Goal: Check status: Check status

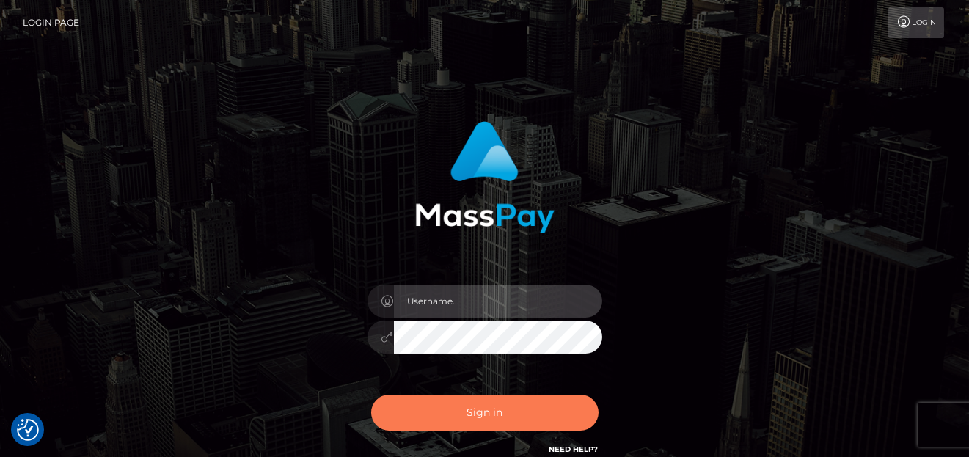
type input "[PERSON_NAME]"
click at [471, 410] on button "Sign in" at bounding box center [484, 413] width 227 height 36
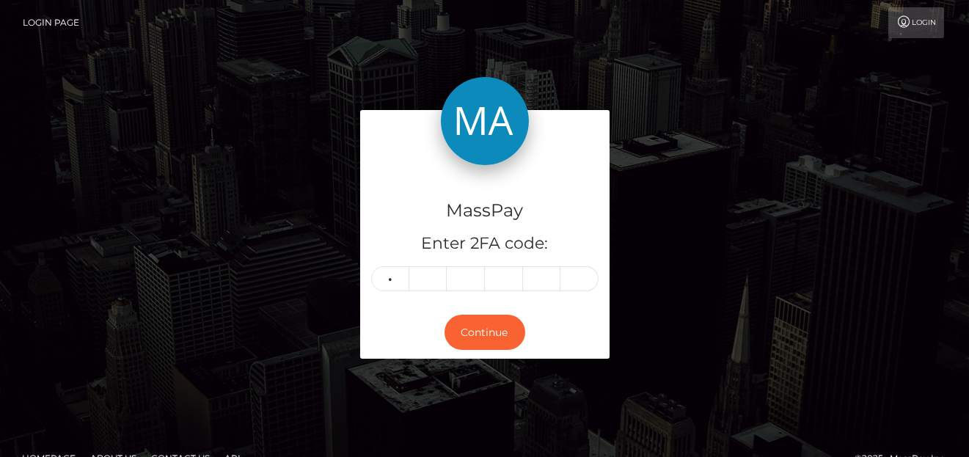
type input "7"
type input "1"
type input "4"
type input "3"
type input "2"
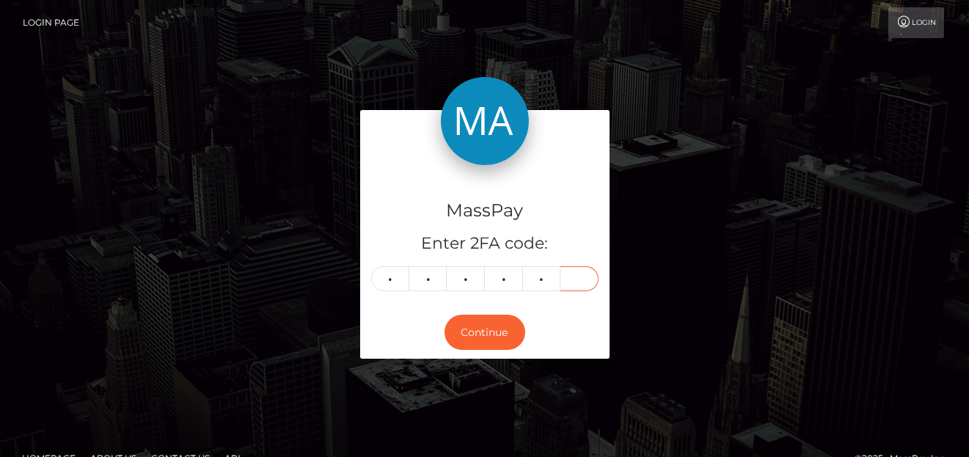
type input "4"
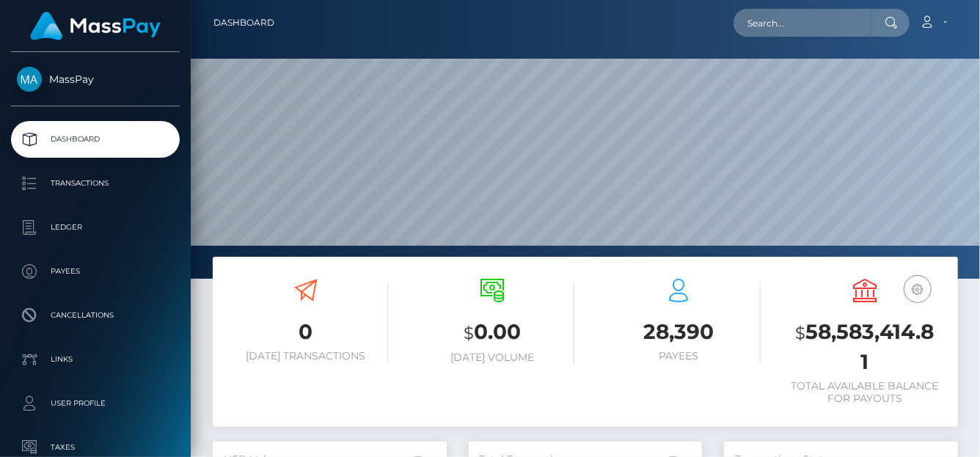
scroll to position [260, 234]
click at [758, 32] on input "text" at bounding box center [803, 23] width 138 height 28
paste input "68b2947432193d6948011f22"
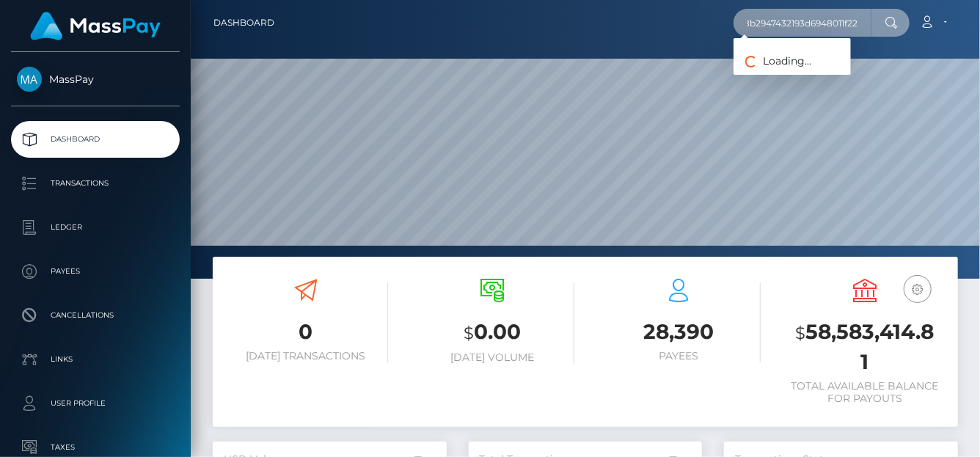
type input "68b2947432193d6948011f22"
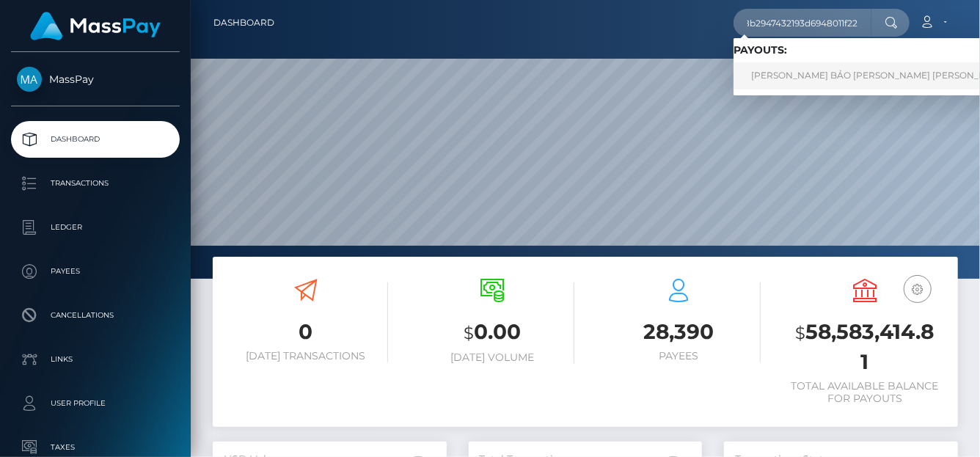
scroll to position [0, 0]
click at [808, 77] on link "NGUYỄN MINH BẢO VI Nguyen Minh Bao (Alua USA Limited - )" at bounding box center [927, 75] width 386 height 27
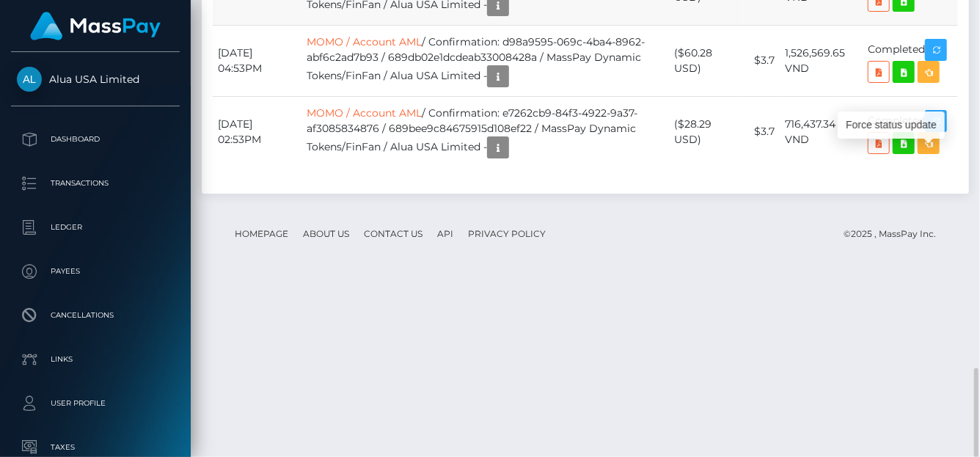
scroll to position [176, 234]
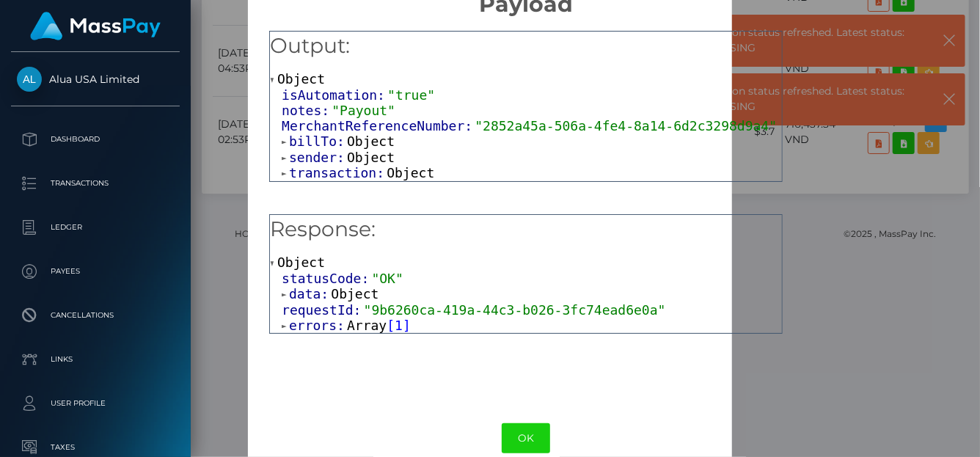
scroll to position [56, 0]
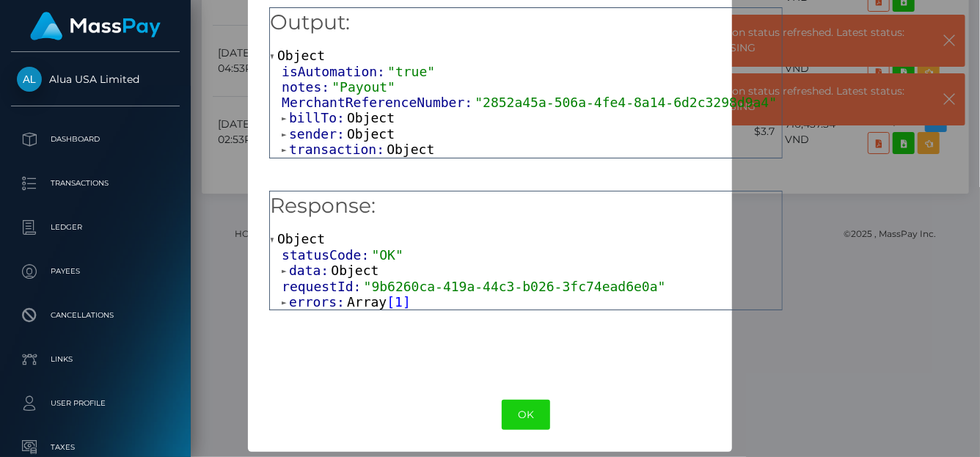
click at [737, 354] on div "Response: Object statusCode: "OK" data: Object requestId: "9b6260ca-419a-44c3-b…" at bounding box center [526, 282] width 514 height 183
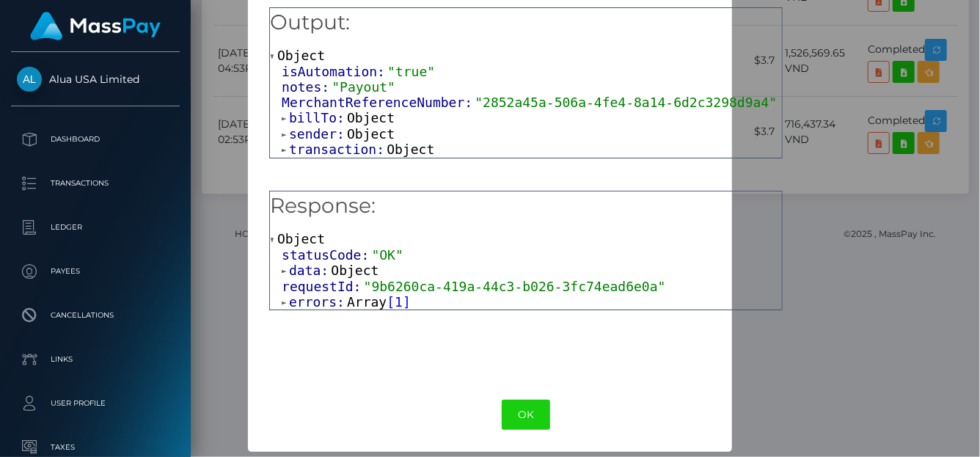
click at [892, 142] on div "× Payload Output: Object isAutomation: "true" notes: "Payout" MerchantReference…" at bounding box center [490, 228] width 980 height 457
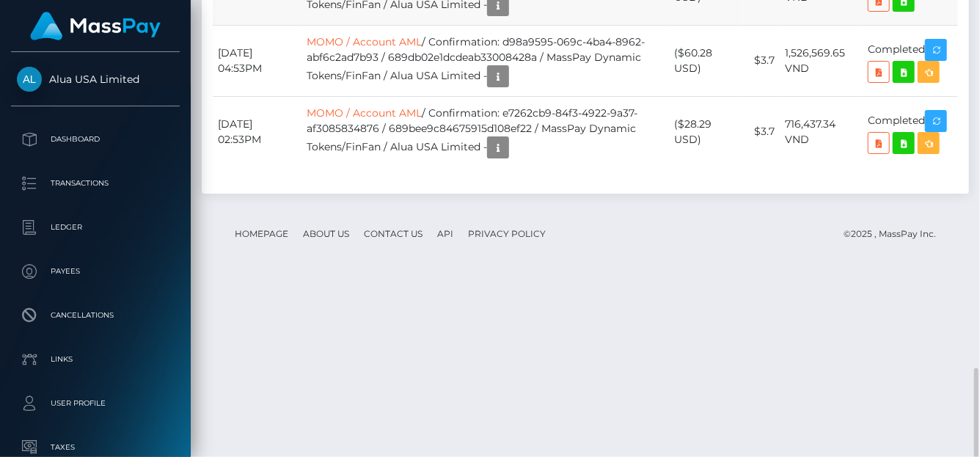
drag, startPoint x: 516, startPoint y: 149, endPoint x: 392, endPoint y: 166, distance: 125.1
copy td "9b6260ca-419a-44c3-b026-3fc74ead6e0a"
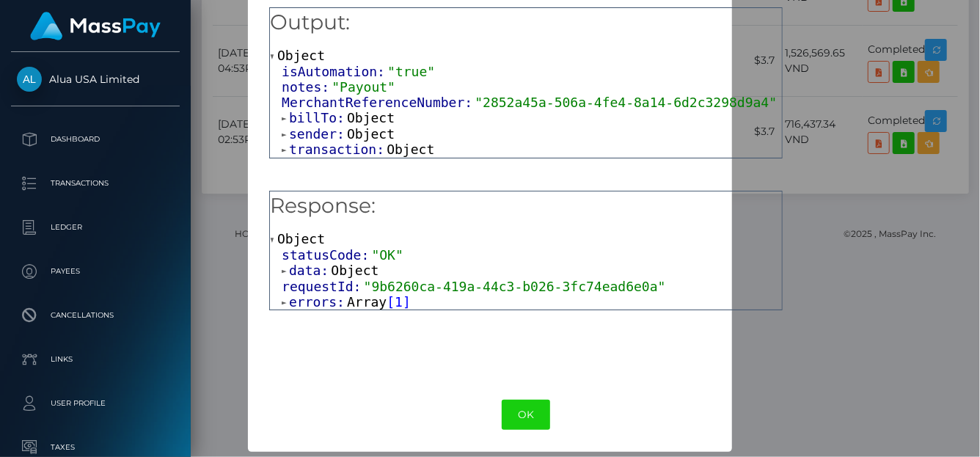
click at [395, 298] on span "1" at bounding box center [399, 301] width 8 height 15
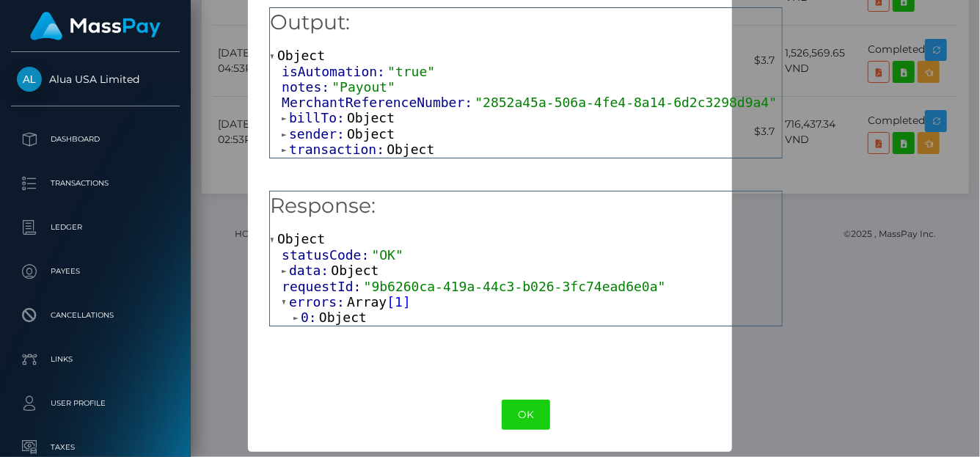
click at [305, 318] on span "0:" at bounding box center [310, 317] width 18 height 15
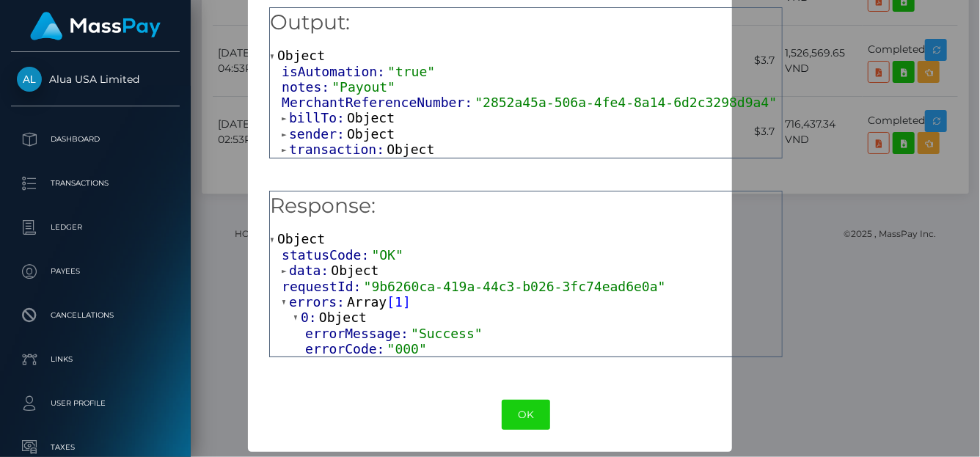
scroll to position [0, 0]
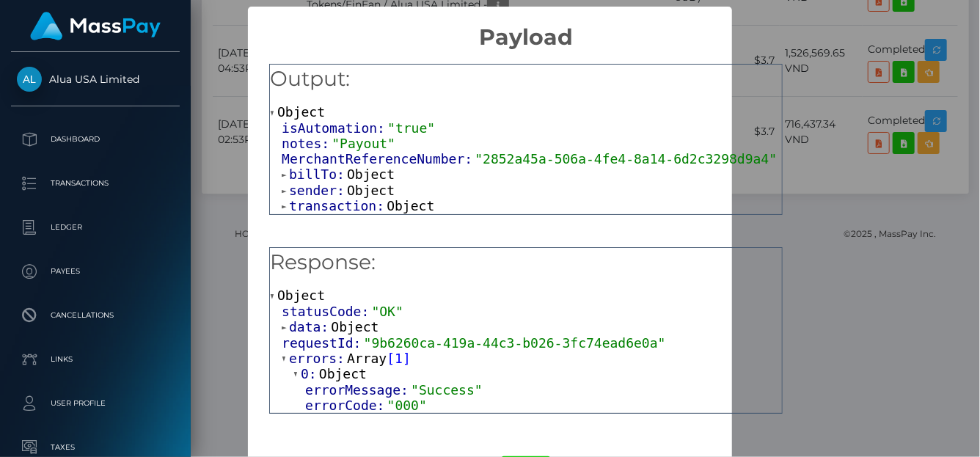
click at [321, 208] on span "transaction:" at bounding box center [338, 205] width 98 height 15
drag, startPoint x: 915, startPoint y: 140, endPoint x: 865, endPoint y: 116, distance: 55.5
click at [914, 139] on div "× Payload Output: Object isAutomation: "true" notes: "Payout" MerchantReference…" at bounding box center [490, 228] width 980 height 457
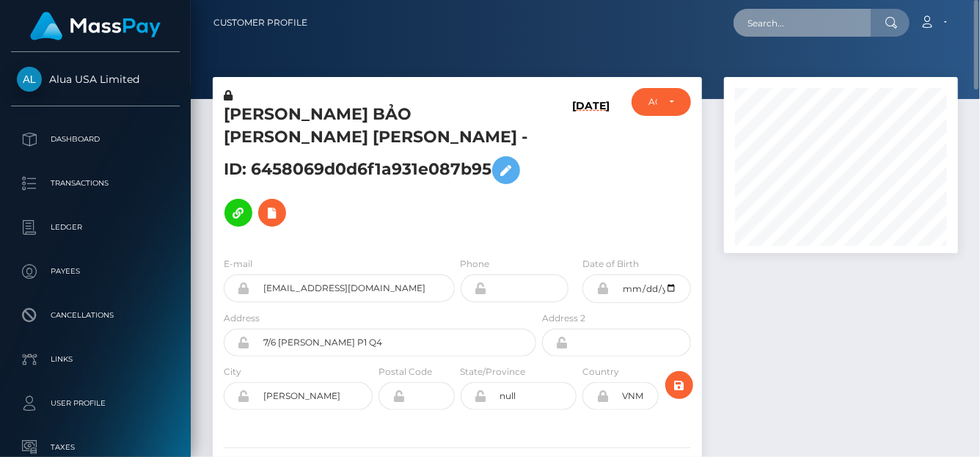
click at [788, 34] on input "text" at bounding box center [803, 23] width 138 height 28
paste input "68a93cf604e2617b6f0dc9fc"
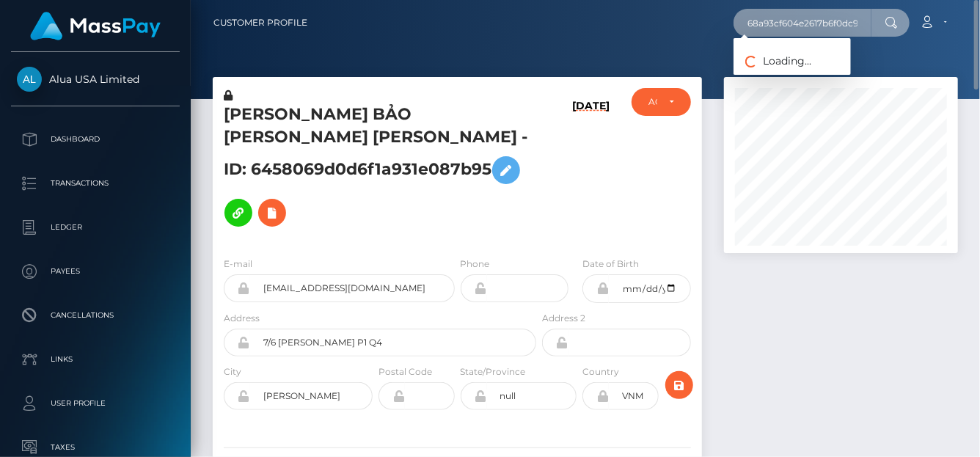
scroll to position [0, 12]
type input "68a93cf604e2617b6f0dc9fc"
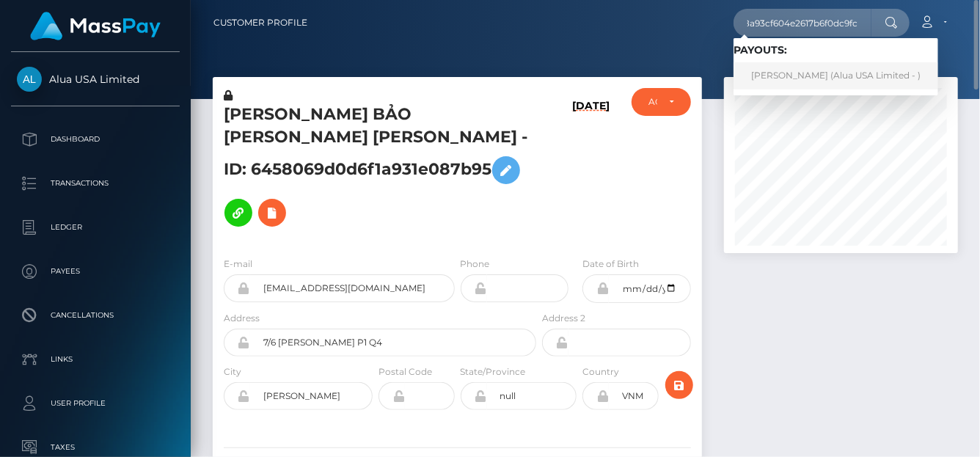
scroll to position [0, 0]
click at [792, 81] on link "Như Vũ (Alua USA Limited - )" at bounding box center [836, 75] width 205 height 27
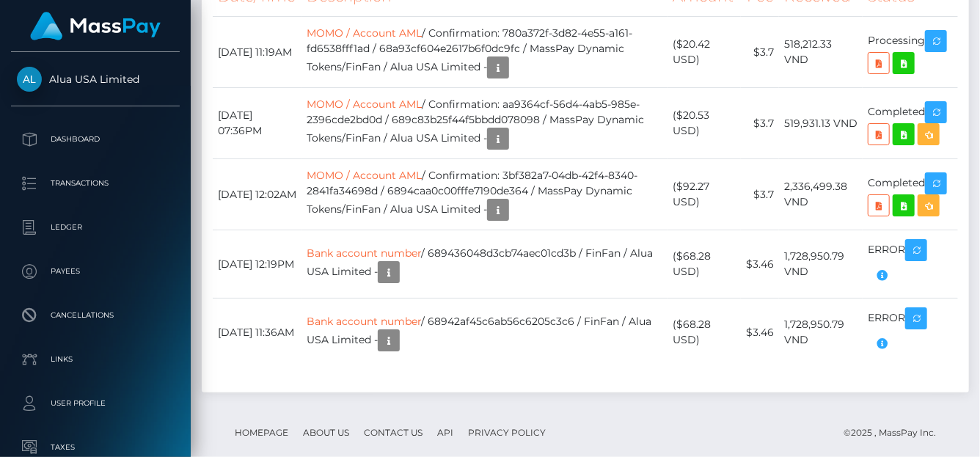
scroll to position [1396, 0]
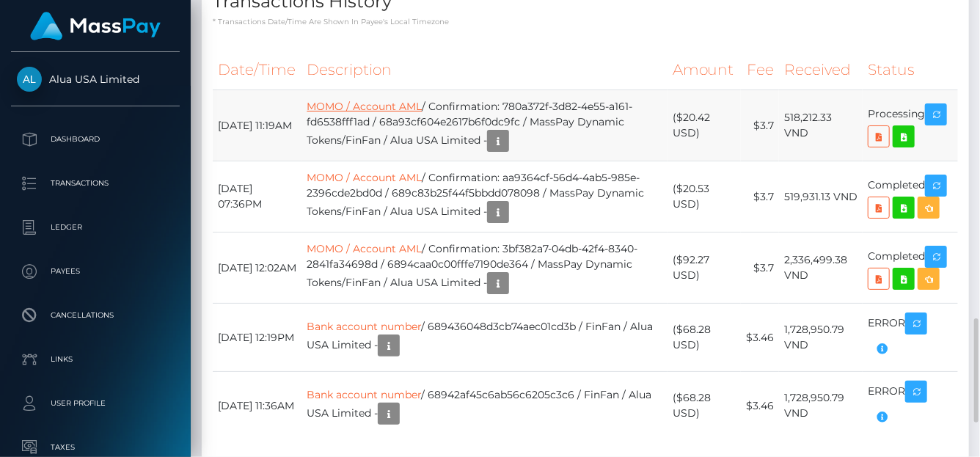
click at [371, 113] on link "MOMO / Account AML" at bounding box center [364, 106] width 115 height 13
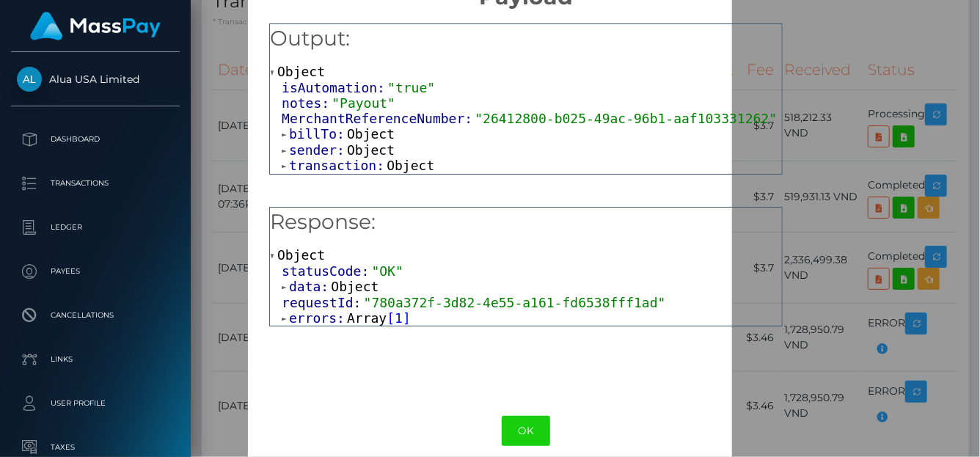
scroll to position [56, 0]
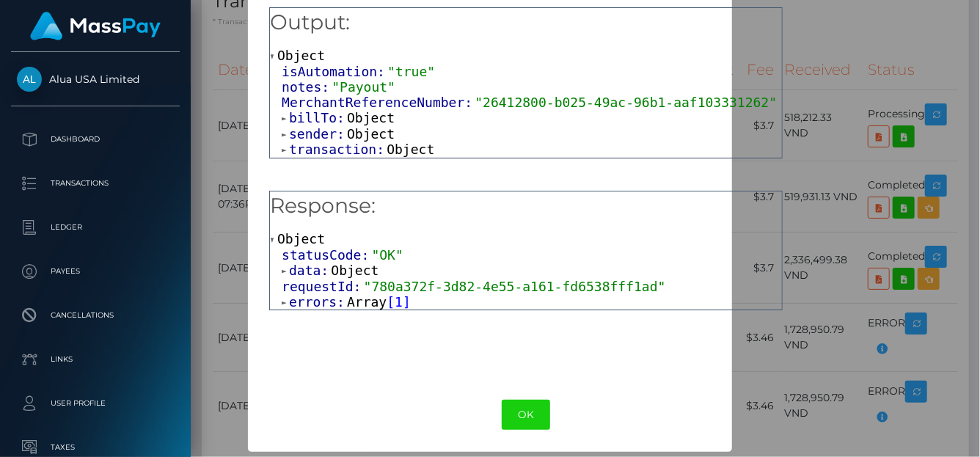
click at [395, 303] on span "1" at bounding box center [399, 301] width 8 height 15
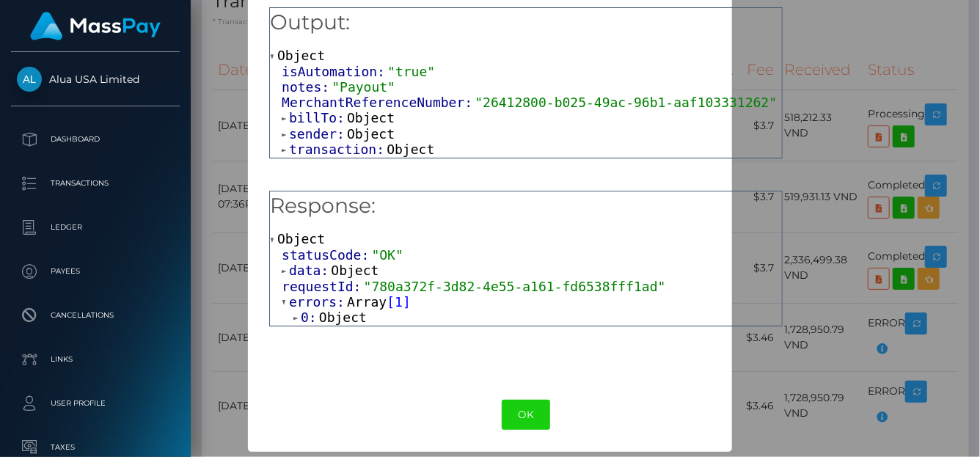
click at [307, 321] on span "0:" at bounding box center [310, 317] width 18 height 15
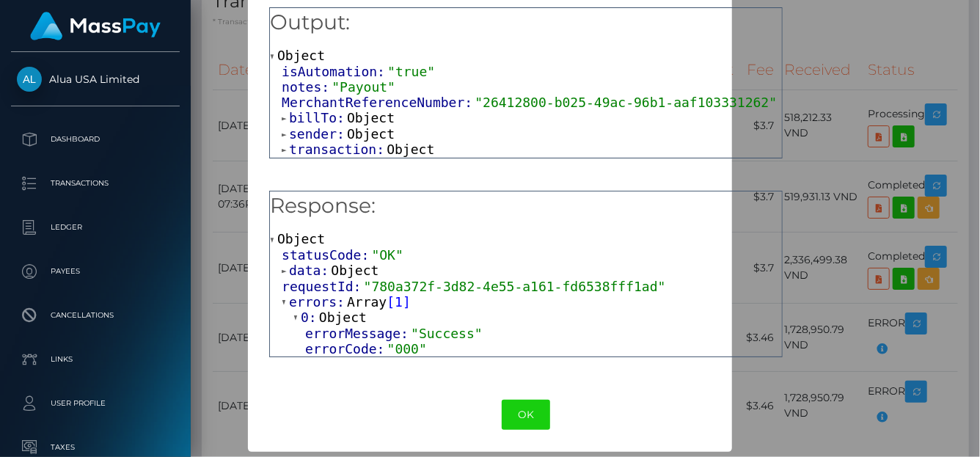
scroll to position [0, 0]
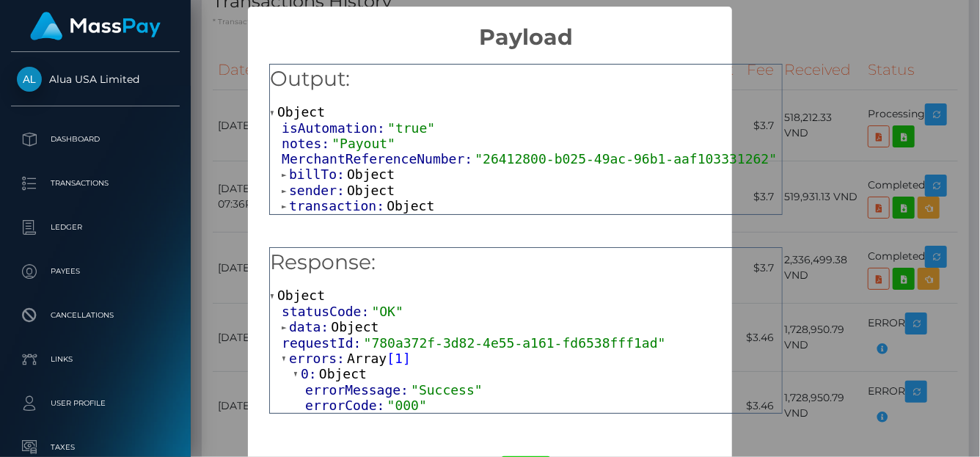
click at [486, 136] on div "notes: "Payout"" at bounding box center [532, 143] width 500 height 15
click at [486, 131] on div "isAutomation: "true"" at bounding box center [532, 127] width 500 height 15
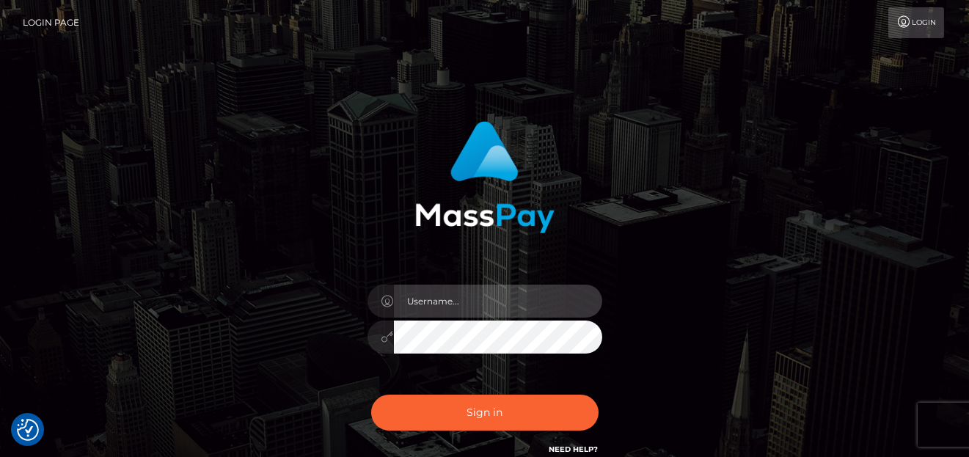
type input "[PERSON_NAME]"
click at [748, 321] on div "[PERSON_NAME] Sign in" at bounding box center [485, 296] width 836 height 373
